Goal: Check status: Check status

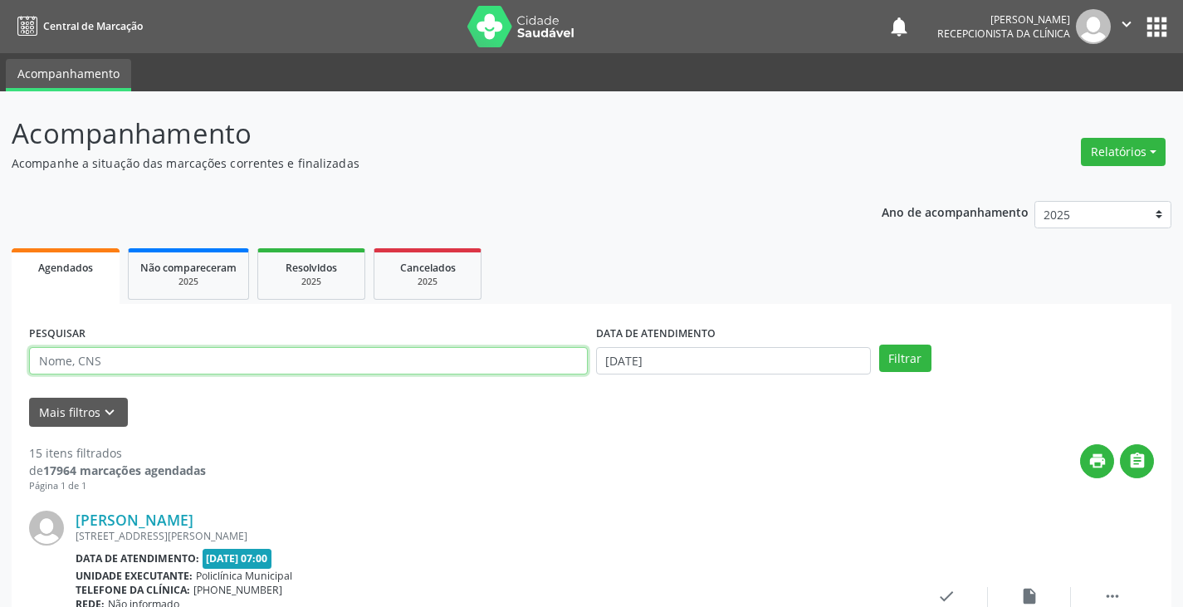
click at [78, 361] on input "text" at bounding box center [308, 361] width 559 height 28
click at [879, 344] on button "Filtrar" at bounding box center [905, 358] width 52 height 28
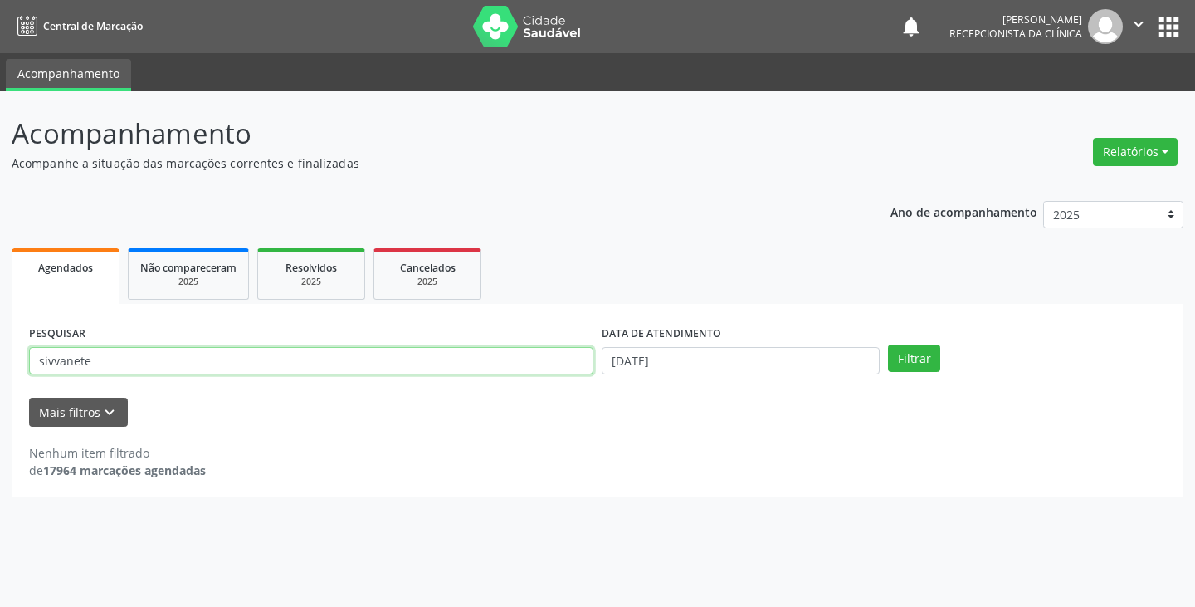
click at [120, 365] on input "sivvanete" at bounding box center [311, 361] width 564 height 28
type input "silvanete"
click at [888, 344] on button "Filtrar" at bounding box center [914, 358] width 52 height 28
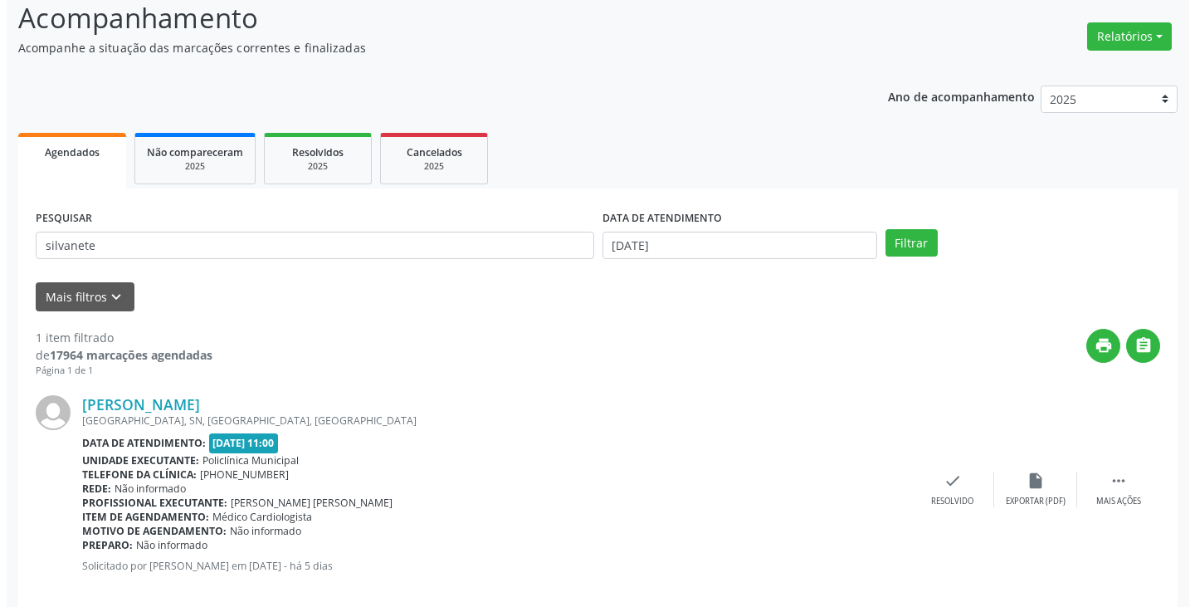
scroll to position [139, 0]
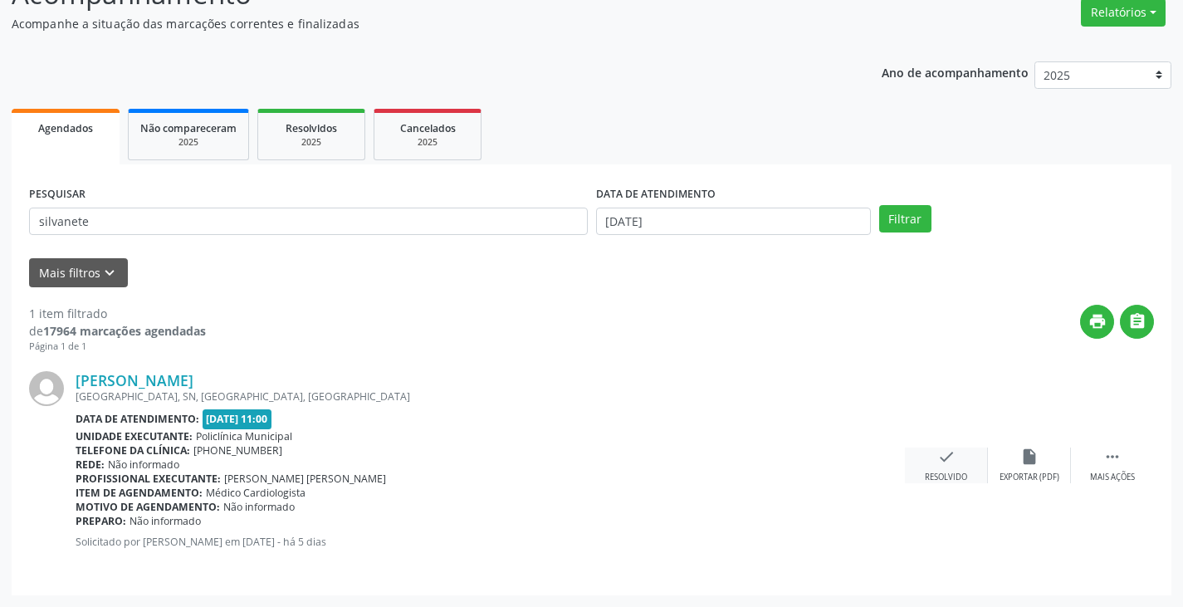
click at [945, 456] on icon "check" at bounding box center [946, 456] width 18 height 18
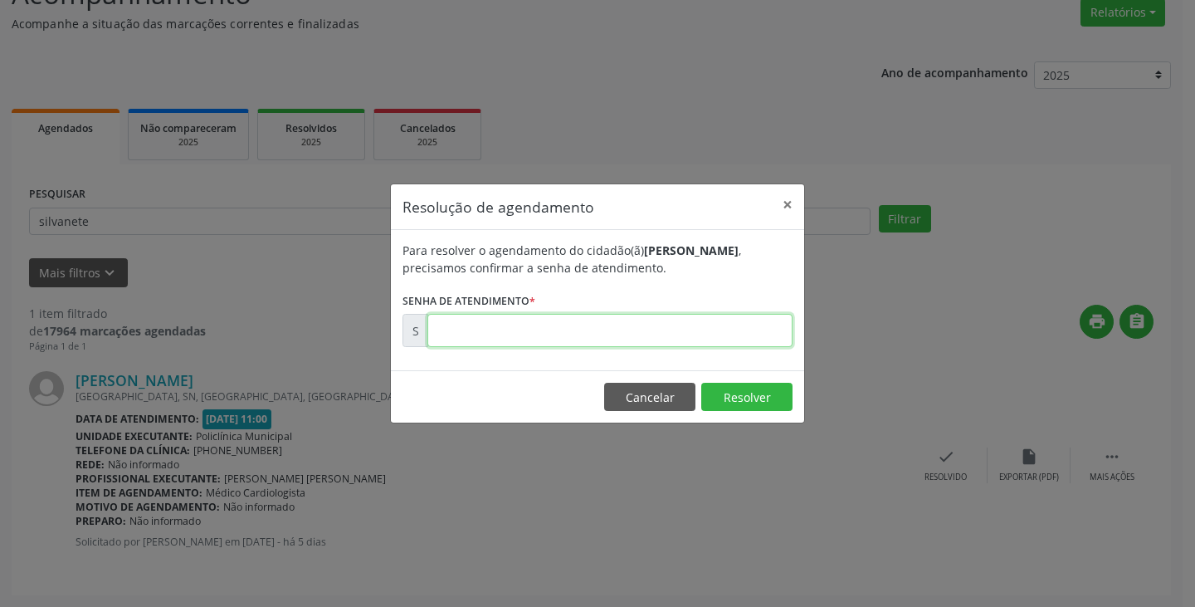
click at [451, 338] on input "text" at bounding box center [609, 330] width 365 height 33
type input "00179975"
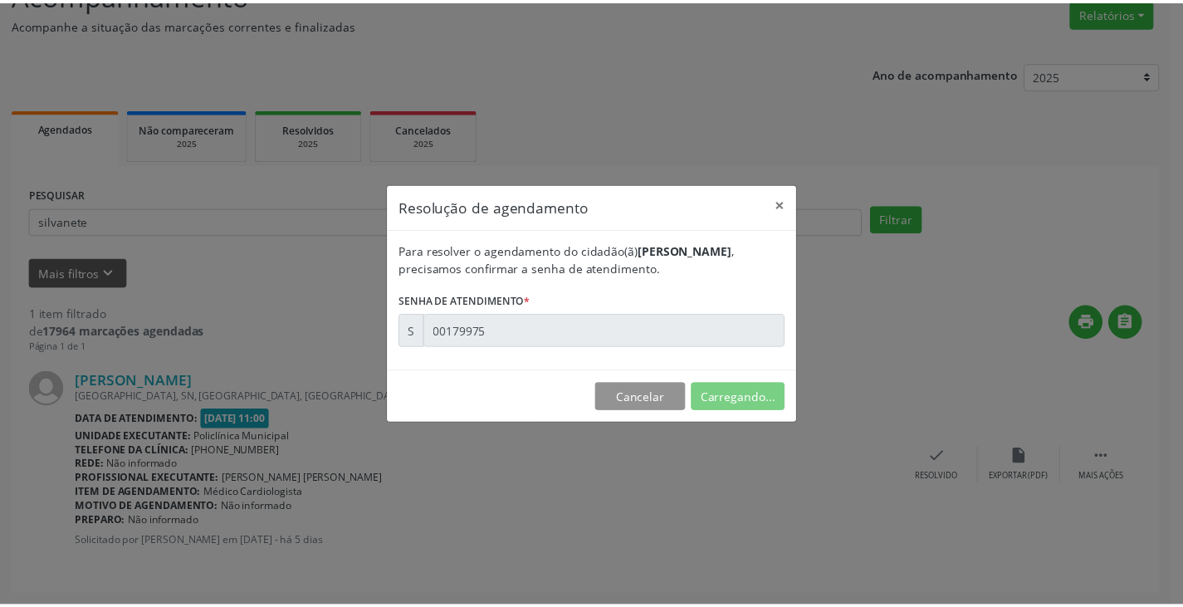
scroll to position [0, 0]
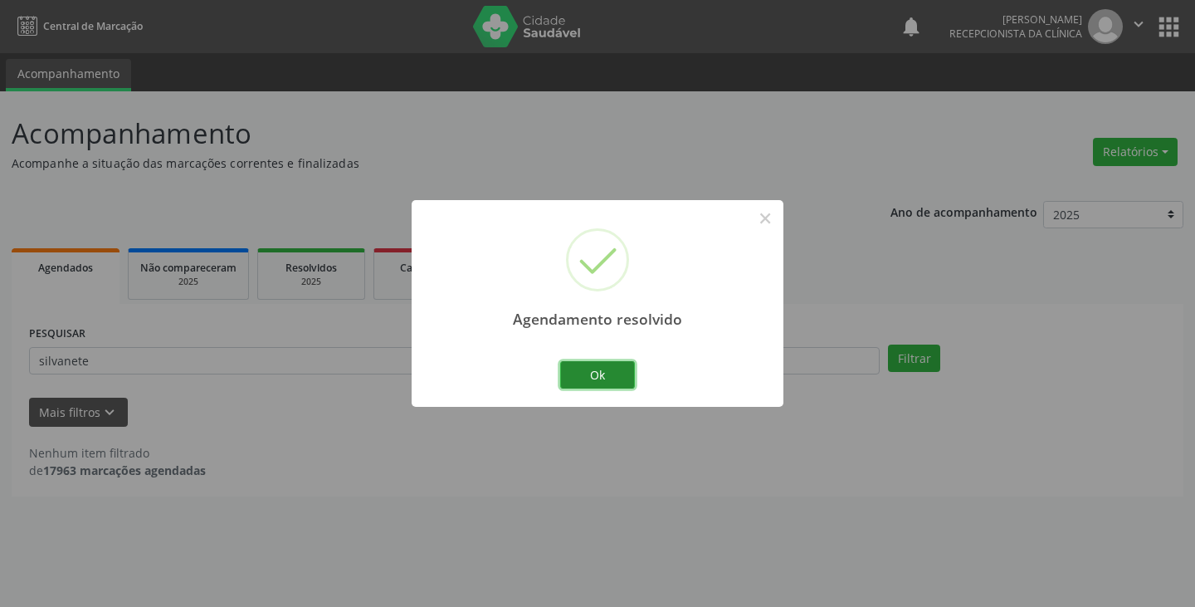
click at [575, 376] on button "Ok" at bounding box center [597, 375] width 75 height 28
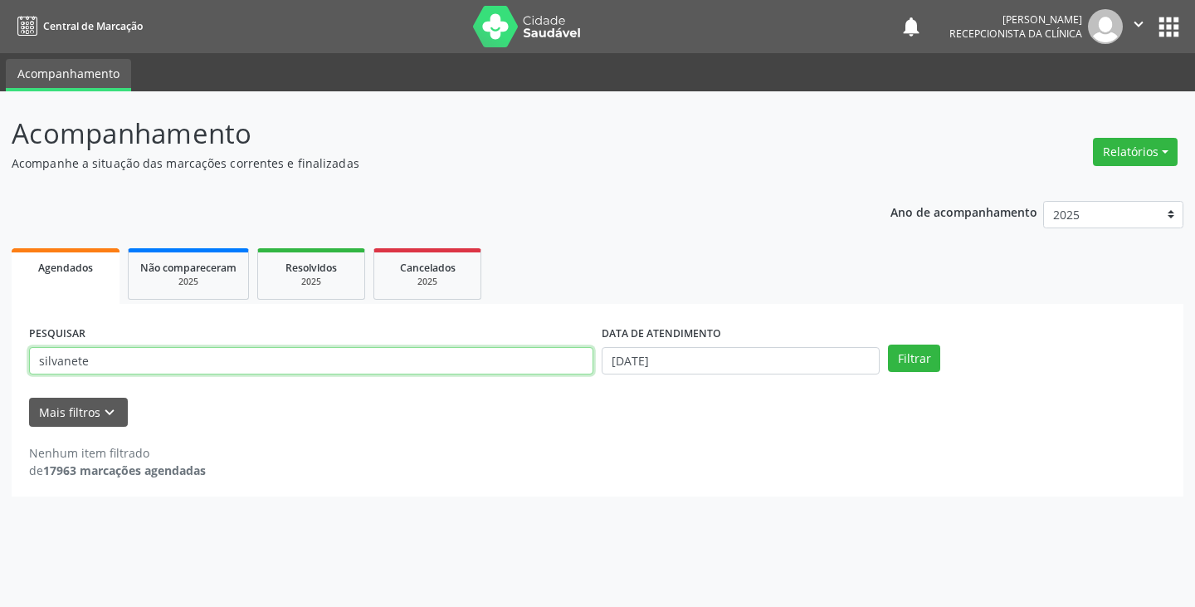
drag, startPoint x: 91, startPoint y: 359, endPoint x: 0, endPoint y: 374, distance: 92.7
click at [0, 374] on div "Acompanhamento Acompanhe a situação das marcações correntes e finalizadas Relat…" at bounding box center [597, 348] width 1195 height 515
type input "edinalva"
click at [888, 344] on button "Filtrar" at bounding box center [914, 358] width 52 height 28
drag, startPoint x: 90, startPoint y: 363, endPoint x: 9, endPoint y: 370, distance: 81.7
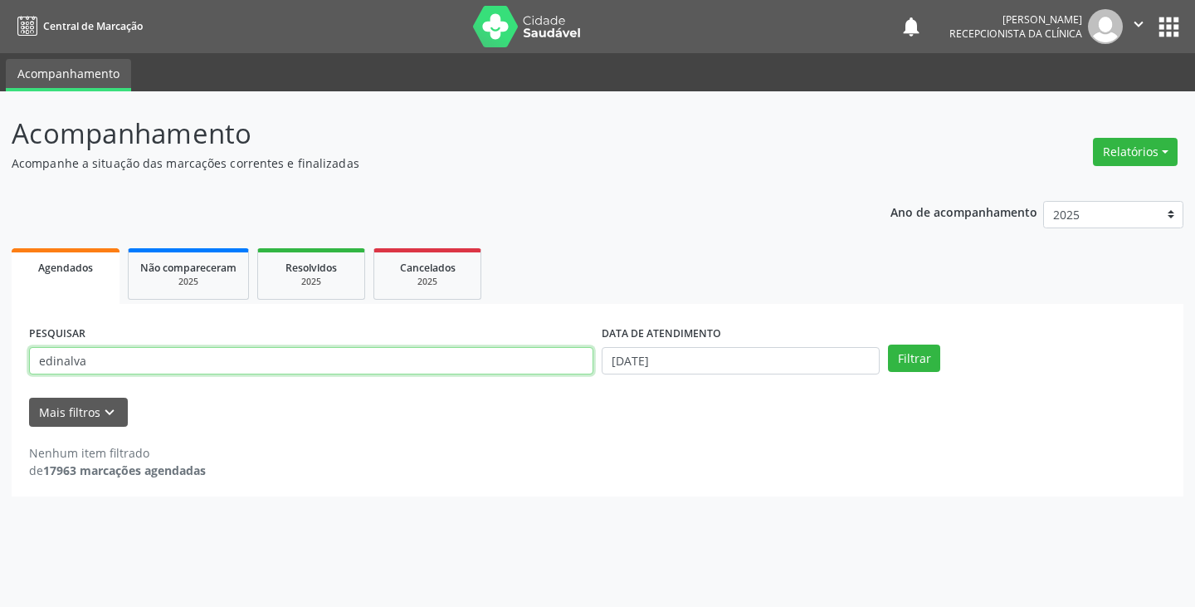
click at [9, 371] on div "Acompanhamento Acompanhe a situação das marcações correntes e finalizadas Relat…" at bounding box center [597, 348] width 1195 height 515
click at [888, 344] on button "Filtrar" at bounding box center [914, 358] width 52 height 28
click at [90, 354] on input "ideldon" at bounding box center [311, 361] width 564 height 28
type input "idelson"
click at [888, 344] on button "Filtrar" at bounding box center [914, 358] width 52 height 28
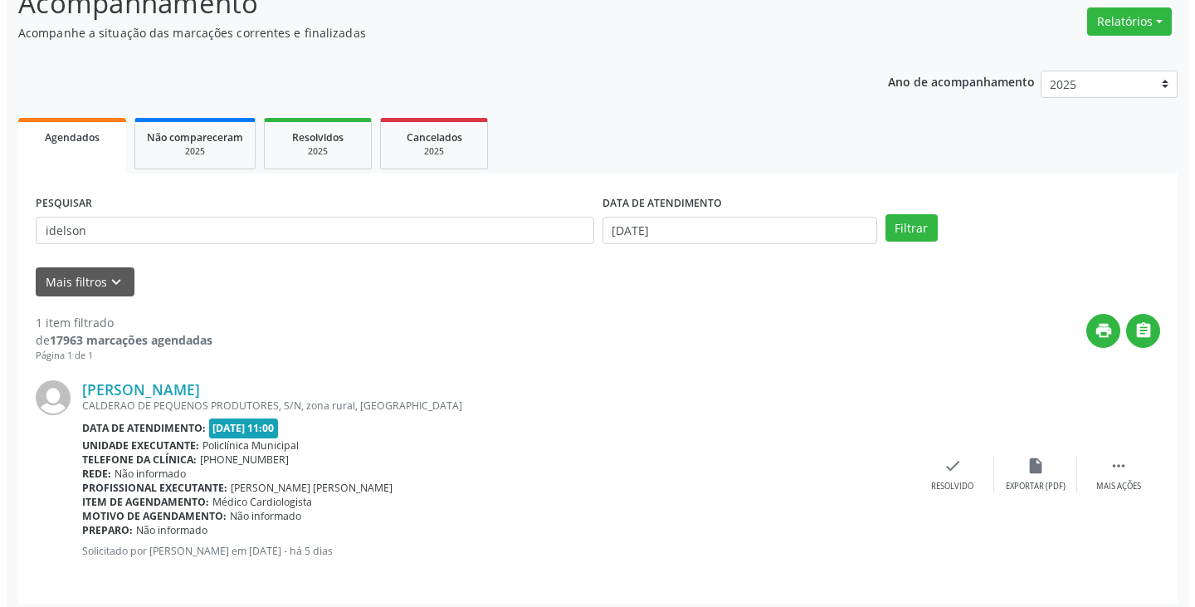
scroll to position [139, 0]
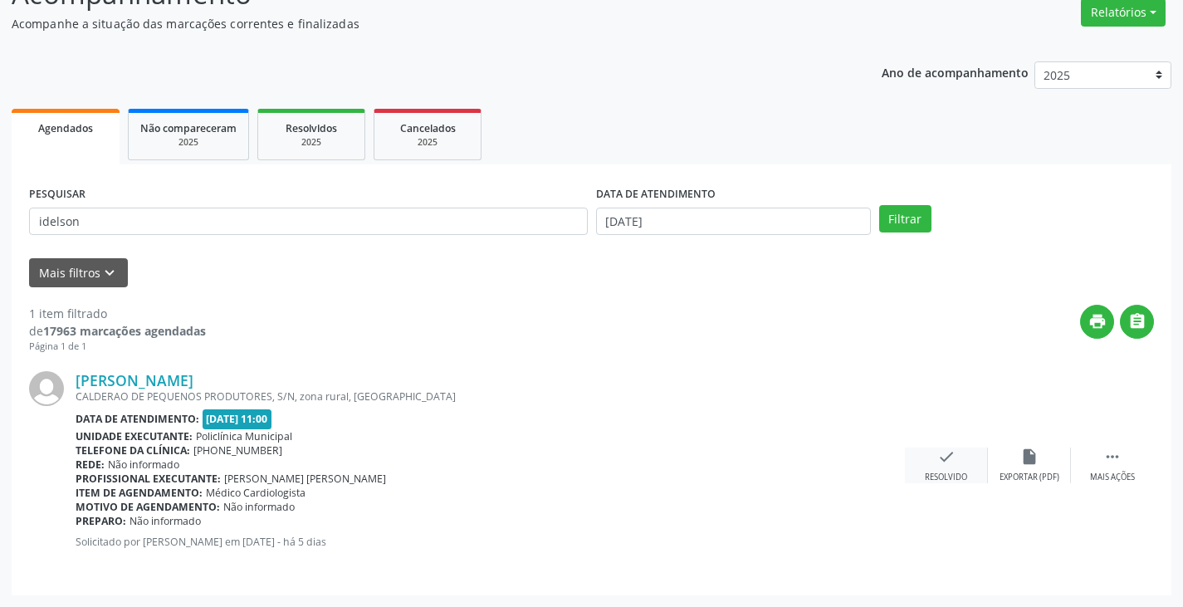
click at [942, 457] on icon "check" at bounding box center [946, 456] width 18 height 18
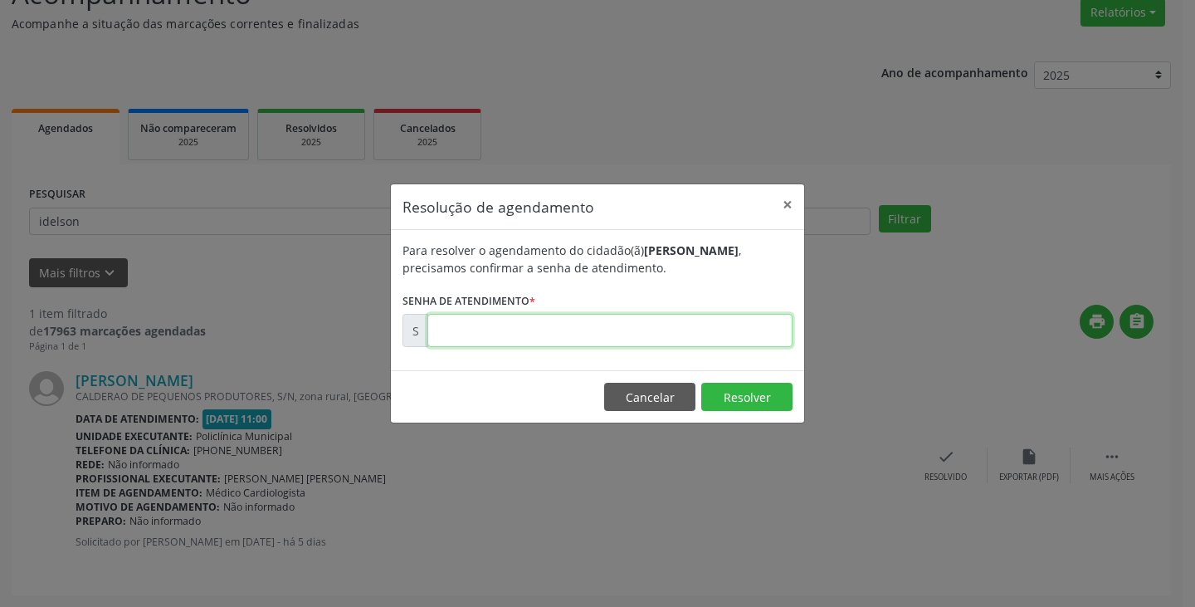
click at [459, 327] on input "text" at bounding box center [609, 330] width 365 height 33
type input "00179973"
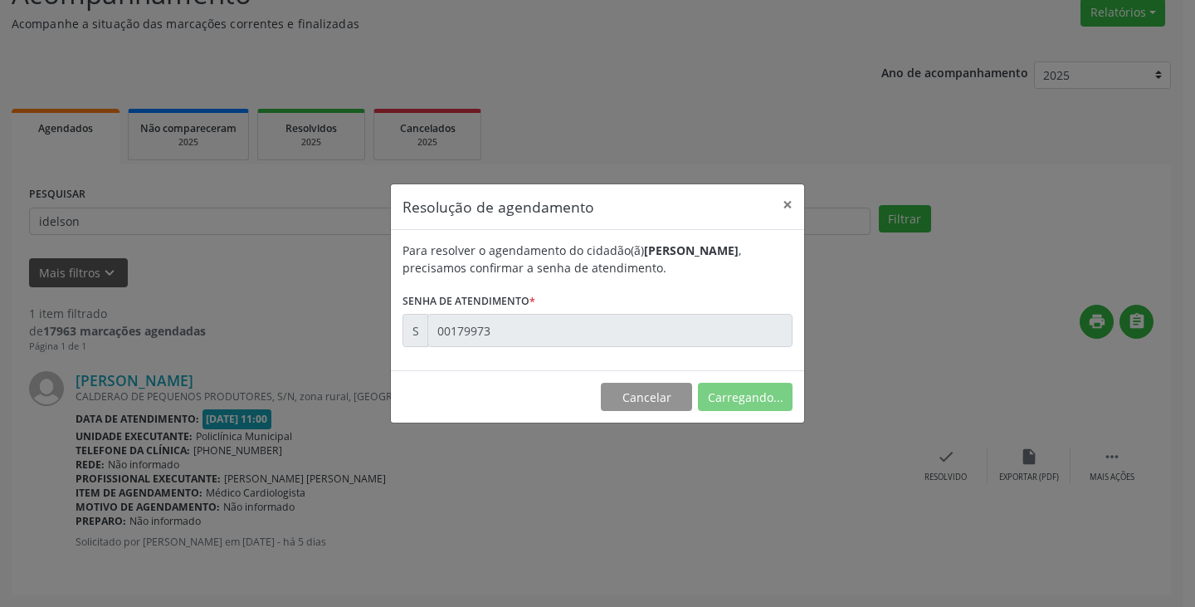
scroll to position [0, 0]
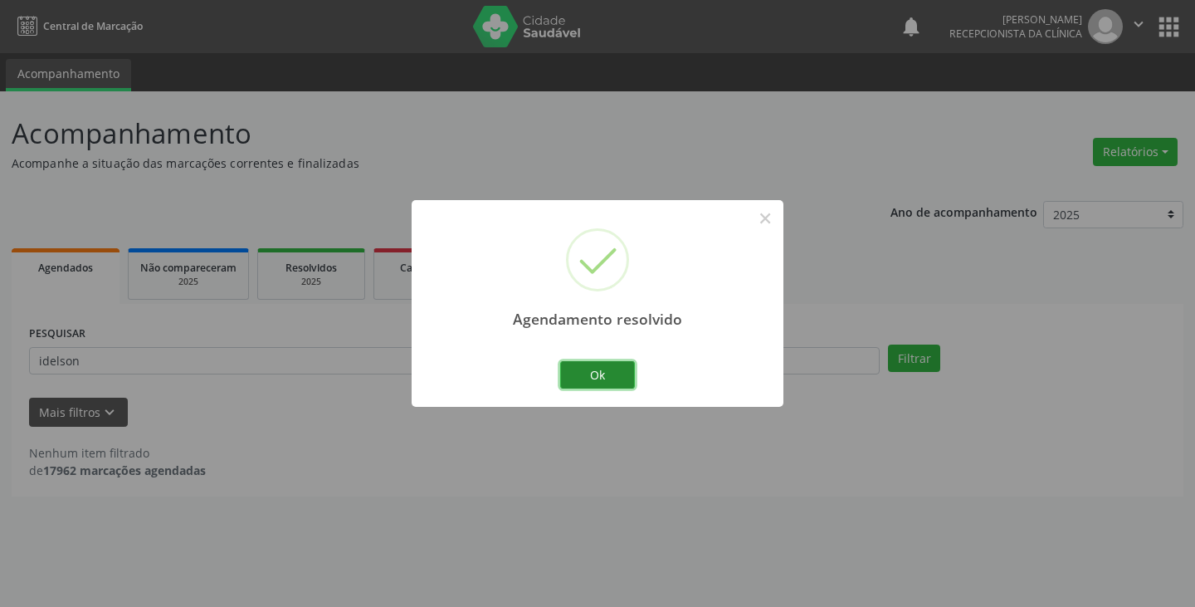
click at [603, 380] on button "Ok" at bounding box center [597, 375] width 75 height 28
